Goal: Task Accomplishment & Management: Use online tool/utility

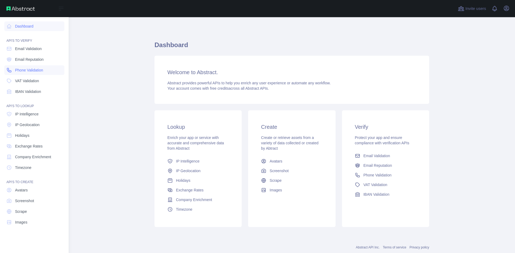
click at [29, 71] on span "Phone Validation" at bounding box center [29, 70] width 28 height 5
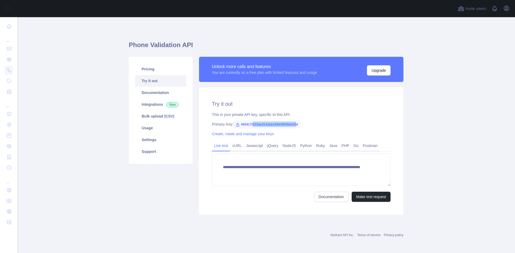
drag, startPoint x: 295, startPoint y: 123, endPoint x: 250, endPoint y: 123, distance: 45.3
click at [249, 123] on span "066917f243de414dab199d49f59dd33d" at bounding box center [266, 125] width 67 height 8
click at [305, 121] on div "**********" at bounding box center [301, 151] width 204 height 128
drag, startPoint x: 304, startPoint y: 121, endPoint x: 247, endPoint y: 121, distance: 57.1
click at [248, 121] on div "**********" at bounding box center [301, 151] width 204 height 128
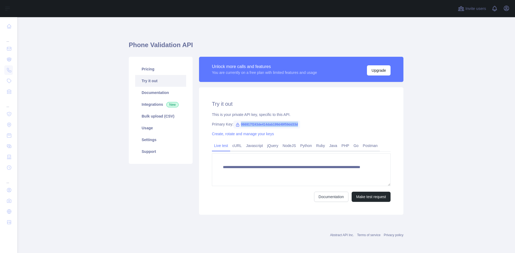
copy span "066917f243de414dab199d49f59dd33d"
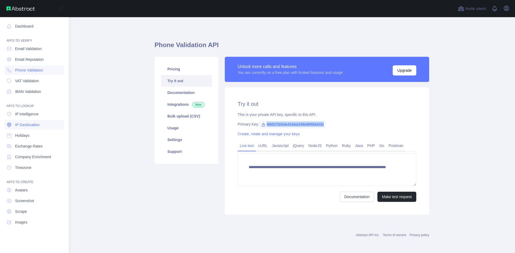
click at [32, 127] on span "IP Geolocation" at bounding box center [27, 124] width 25 height 5
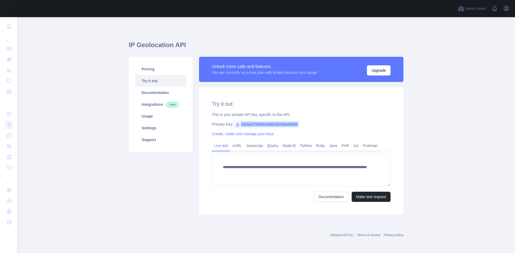
drag, startPoint x: 302, startPoint y: 125, endPoint x: 235, endPoint y: 126, distance: 66.8
click at [235, 126] on div "Primary Key: 14b5d47764504c8690c60756def83645" at bounding box center [301, 124] width 179 height 5
copy span "14b5d47764504c8690c60756def83645"
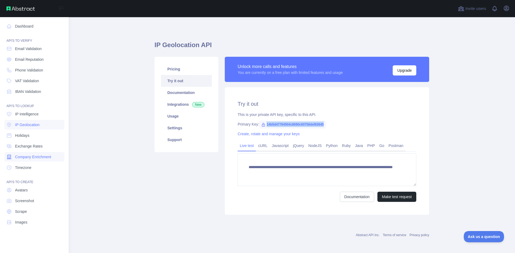
click at [31, 158] on span "Company Enrichment" at bounding box center [33, 156] width 36 height 5
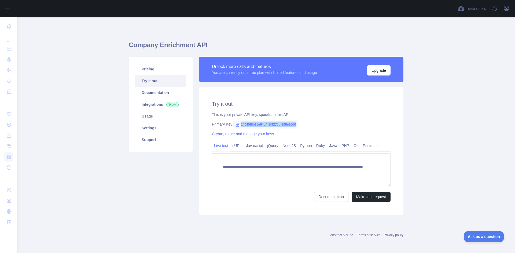
drag, startPoint x: 305, startPoint y: 124, endPoint x: 237, endPoint y: 124, distance: 68.1
click at [237, 124] on div "Primary Key: 14045f6b15e64d4f8f9270bf969e20d0" at bounding box center [301, 124] width 179 height 5
copy span "14045f6b15e64d4f8f9270bf969e20d0"
